Goal: Check status: Check status

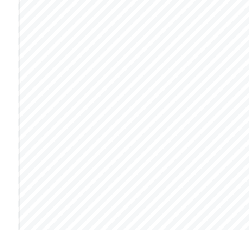
scroll to position [107, 0]
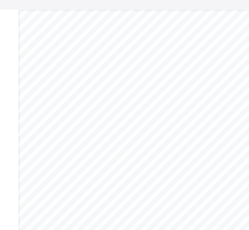
scroll to position [55, 0]
click at [98, 58] on div "A l - H i d a a y a h A c a d e m y Motto: Aspire. Act. Achieve Address: 7, Cle…" at bounding box center [158, 190] width 280 height 362
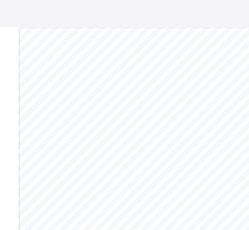
scroll to position [66, 0]
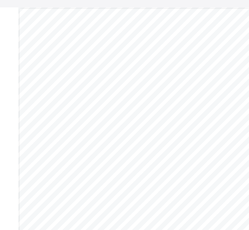
scroll to position [72, 0]
